Goal: Information Seeking & Learning: Find specific fact

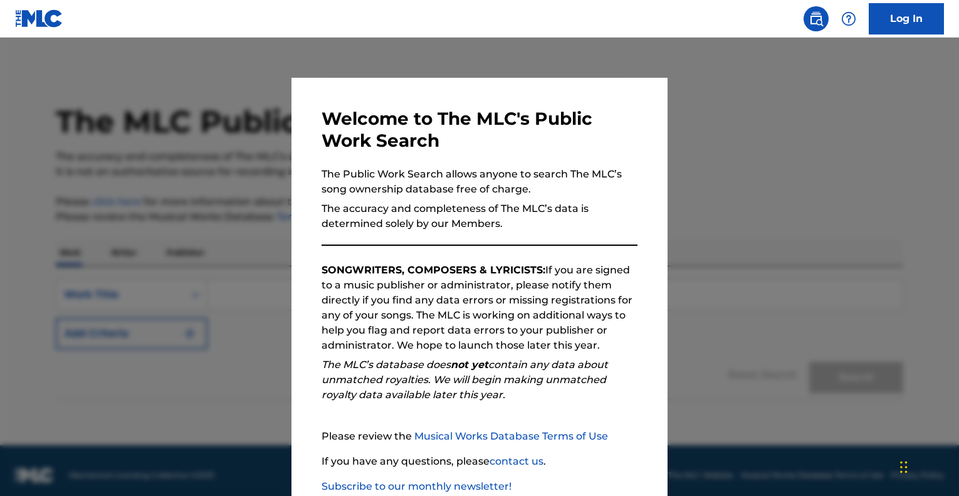
click at [775, 333] on div at bounding box center [479, 286] width 959 height 496
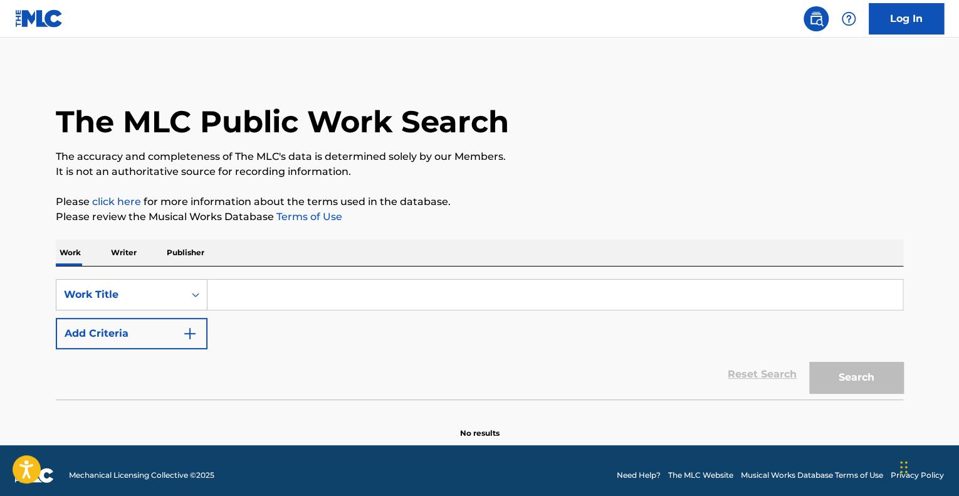
click at [446, 282] on input "Search Form" at bounding box center [555, 295] width 695 height 30
paste input "AAMVTZWKO6GSM6G"
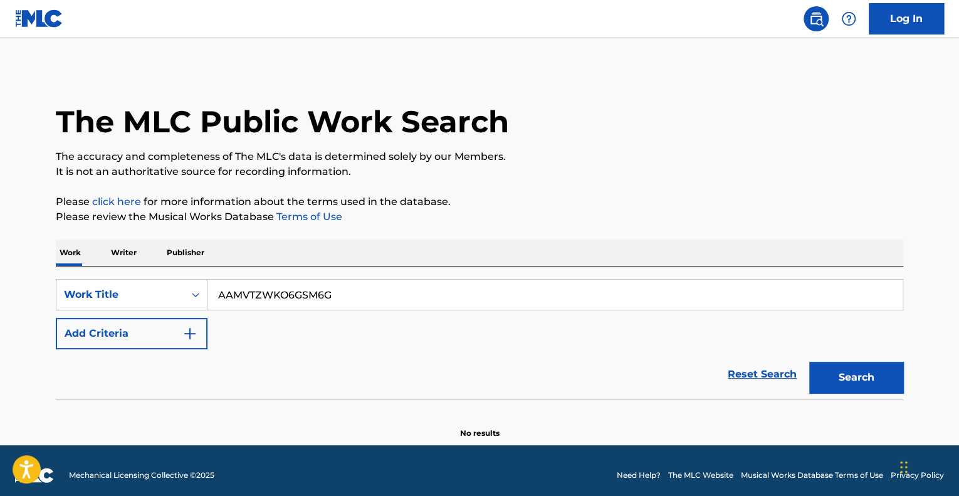
click at [597, 383] on div "Reset Search Search" at bounding box center [480, 374] width 848 height 50
click at [378, 295] on input "AAMVTZWKO6GSM6G" at bounding box center [555, 295] width 695 height 30
paste input "THE WHEELS ON THE BUS ([PERSON_NAME] & PALS VERSION)"
type input "THE WHEELS ON THE BUS ([PERSON_NAME] & PALS VERSION)"
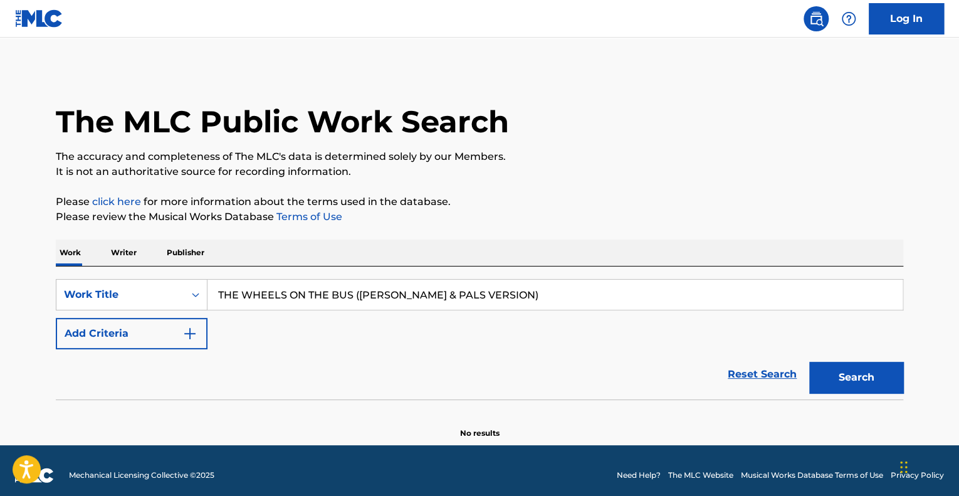
click at [810, 362] on button "Search" at bounding box center [857, 377] width 94 height 31
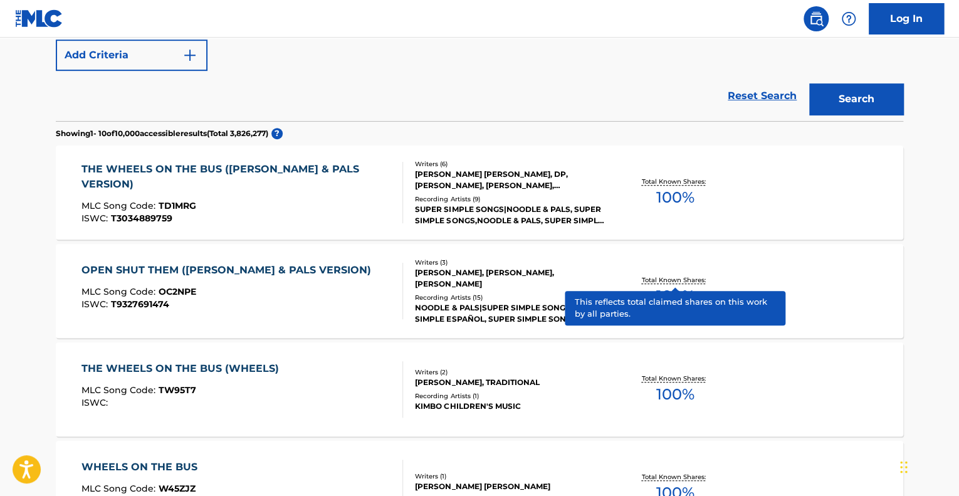
scroll to position [301, 0]
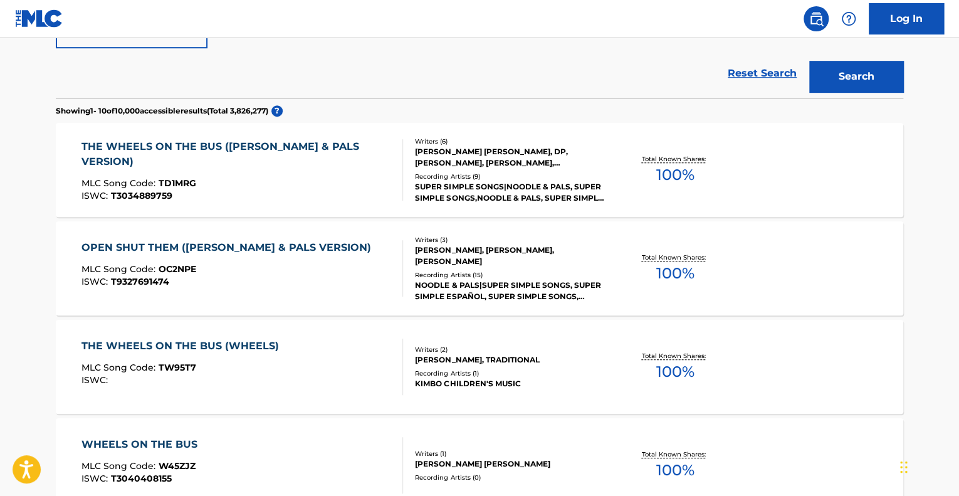
click at [478, 156] on div "[PERSON_NAME] [PERSON_NAME], DP, [PERSON_NAME], [PERSON_NAME], [PERSON_NAME], […" at bounding box center [509, 157] width 189 height 23
